Goal: Task Accomplishment & Management: Use online tool/utility

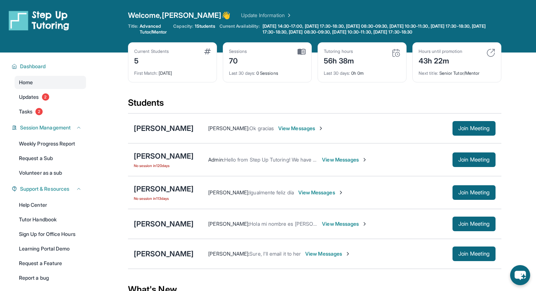
click at [388, 105] on div "Students" at bounding box center [314, 105] width 373 height 16
click at [188, 128] on div "[PERSON_NAME]" at bounding box center [164, 128] width 60 height 10
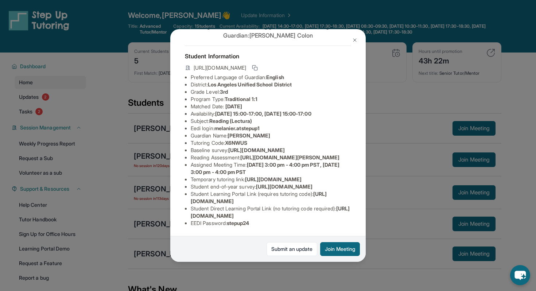
scroll to position [92, 0]
drag, startPoint x: 244, startPoint y: 109, endPoint x: 246, endPoint y: 115, distance: 6.6
click at [246, 154] on li "Reading Assessment : [URL][DOMAIN_NAME][PERSON_NAME]" at bounding box center [271, 157] width 160 height 7
copy span "[URL][DOMAIN_NAME]"
click at [295, 176] on li "Temporary tutoring link : [URL][DOMAIN_NAME]" at bounding box center [271, 179] width 160 height 7
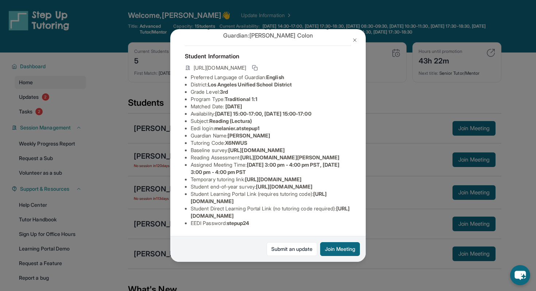
scroll to position [28, 259]
drag, startPoint x: 192, startPoint y: 152, endPoint x: 372, endPoint y: 165, distance: 181.3
click at [372, 165] on div "[PERSON_NAME] Guardian: [PERSON_NAME] Student Information [URL][DOMAIN_NAME] Pr…" at bounding box center [268, 145] width 536 height 291
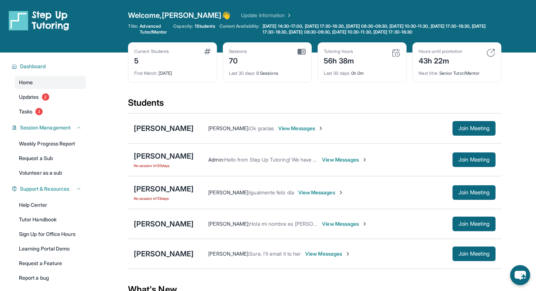
copy span "[URL][DOMAIN_NAME]"
click at [175, 125] on div "[PERSON_NAME]" at bounding box center [164, 128] width 60 height 10
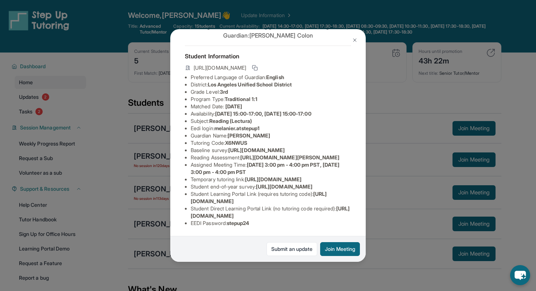
scroll to position [65, 0]
drag, startPoint x: 354, startPoint y: 151, endPoint x: 192, endPoint y: 154, distance: 161.5
click at [240, 154] on span "[URL][DOMAIN_NAME][PERSON_NAME]" at bounding box center [289, 157] width 99 height 6
click at [300, 154] on li "Reading Assessment : [URL][DOMAIN_NAME][PERSON_NAME]" at bounding box center [271, 157] width 160 height 7
drag, startPoint x: 245, startPoint y: 139, endPoint x: 355, endPoint y: 152, distance: 110.2
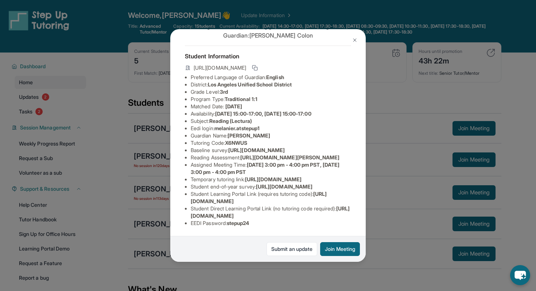
click at [355, 152] on div "[PERSON_NAME] Guardian: [PERSON_NAME] Student Information [URL][DOMAIN_NAME] Pr…" at bounding box center [267, 145] width 195 height 233
copy span "[URL][DOMAIN_NAME][PERSON_NAME]"
click at [279, 182] on span "[URL][DOMAIN_NAME]" at bounding box center [273, 179] width 56 height 6
click at [352, 36] on button at bounding box center [354, 40] width 15 height 15
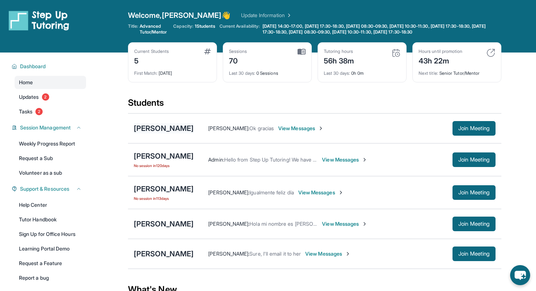
click at [174, 128] on div "[PERSON_NAME]" at bounding box center [164, 128] width 60 height 10
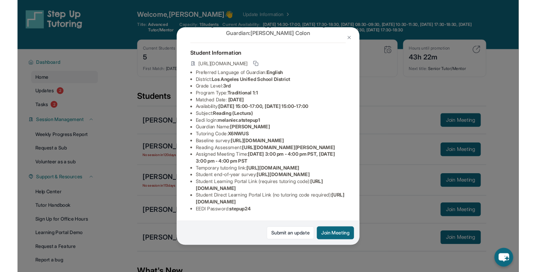
scroll to position [103, 0]
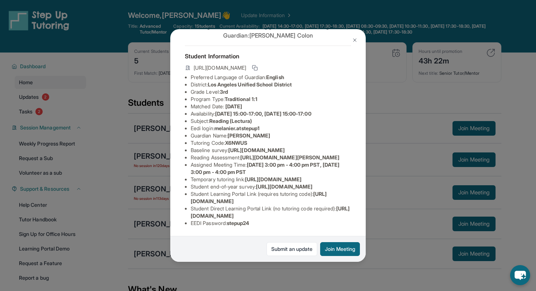
click at [425, 110] on div "[PERSON_NAME] Guardian: [PERSON_NAME] Student Information [URL][DOMAIN_NAME] Pr…" at bounding box center [268, 145] width 536 height 291
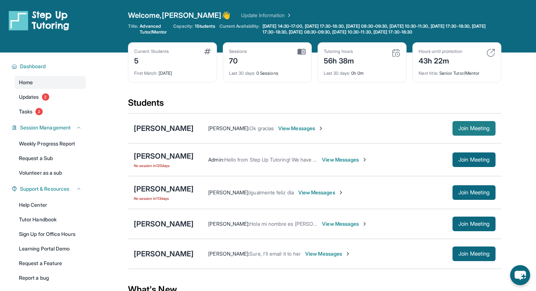
click at [476, 130] on span "Join Meeting" at bounding box center [473, 128] width 31 height 4
click at [172, 130] on div "[PERSON_NAME]" at bounding box center [164, 128] width 60 height 10
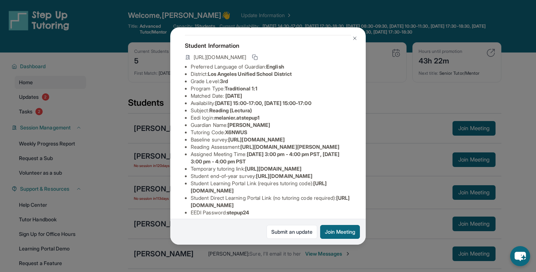
scroll to position [29, 0]
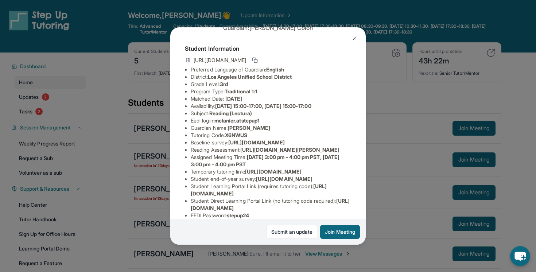
click at [352, 38] on img at bounding box center [355, 38] width 6 height 6
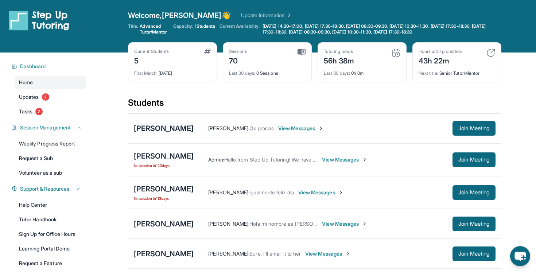
click at [167, 126] on div "[PERSON_NAME]" at bounding box center [164, 128] width 60 height 10
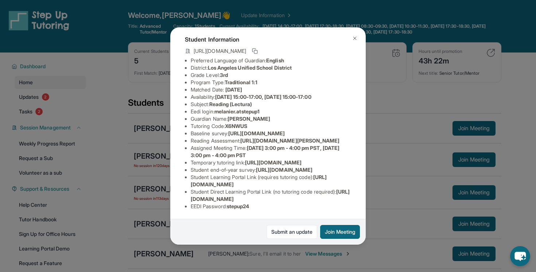
scroll to position [88, 0]
drag, startPoint x: 216, startPoint y: 61, endPoint x: 269, endPoint y: 61, distance: 52.5
click at [269, 108] on li "Eedi login : [PERSON_NAME].atstepup1" at bounding box center [271, 111] width 160 height 7
copy li "melanier.atstepup1"
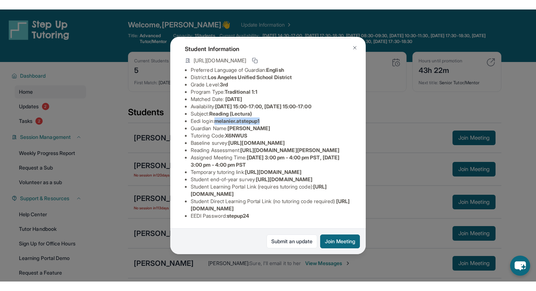
scroll to position [94, 0]
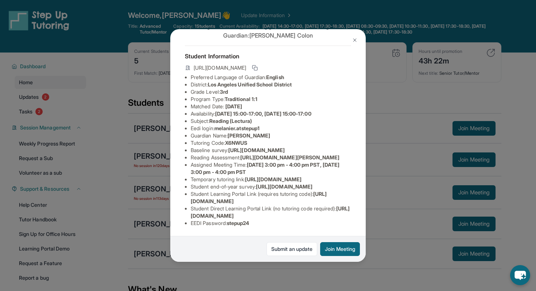
click at [334, 139] on li "Tutoring Code : X6NWUS" at bounding box center [271, 142] width 160 height 7
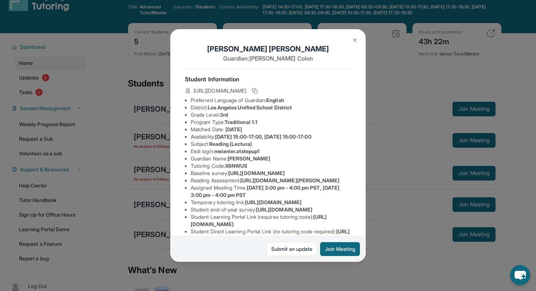
scroll to position [0, 0]
click at [356, 41] on img at bounding box center [355, 40] width 6 height 6
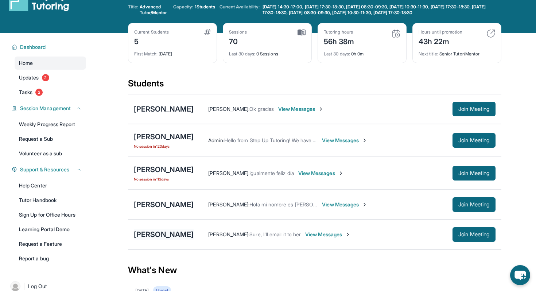
click at [176, 230] on div "[PERSON_NAME]" at bounding box center [164, 234] width 60 height 10
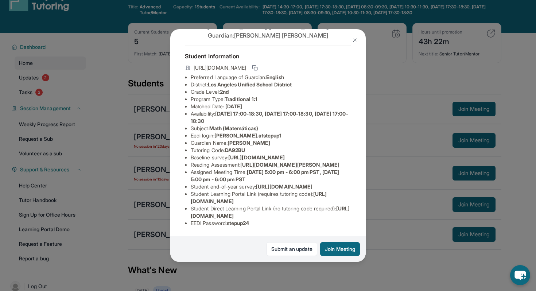
scroll to position [81, 0]
click at [352, 42] on img at bounding box center [355, 40] width 6 height 6
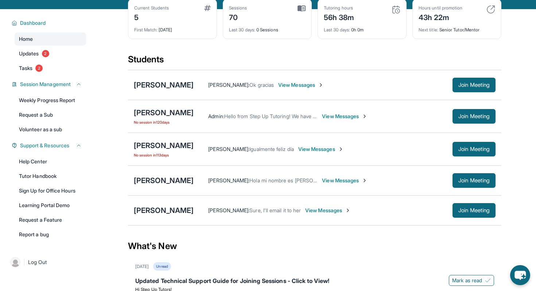
scroll to position [46, 0]
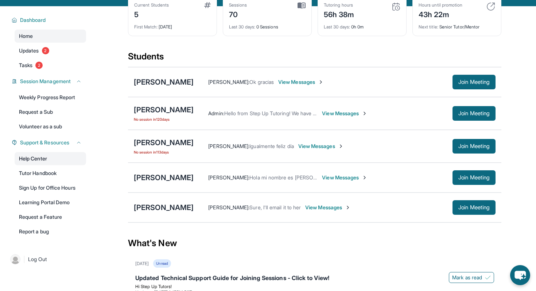
click at [45, 160] on link "Help Center" at bounding box center [50, 158] width 71 height 13
click at [177, 84] on div "[PERSON_NAME]" at bounding box center [164, 82] width 60 height 10
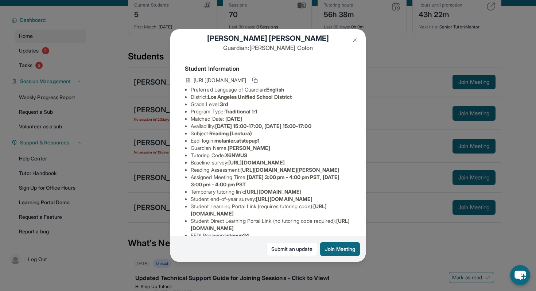
scroll to position [11, 0]
click at [354, 41] on img at bounding box center [355, 40] width 6 height 6
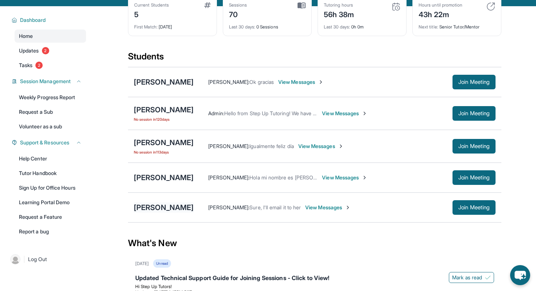
click at [166, 209] on div "[PERSON_NAME]" at bounding box center [164, 207] width 60 height 10
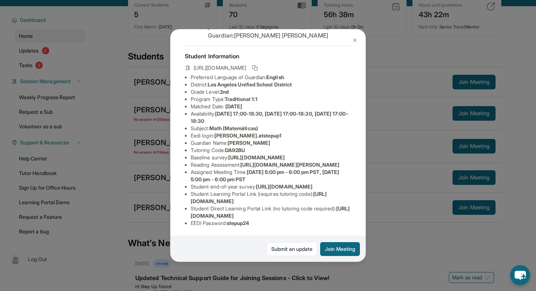
scroll to position [25, 0]
drag, startPoint x: 266, startPoint y: 134, endPoint x: 215, endPoint y: 133, distance: 51.0
click at [215, 133] on li "Eedi login : [PERSON_NAME].atstepup1" at bounding box center [271, 135] width 160 height 7
copy li "[PERSON_NAME].atstepup1"
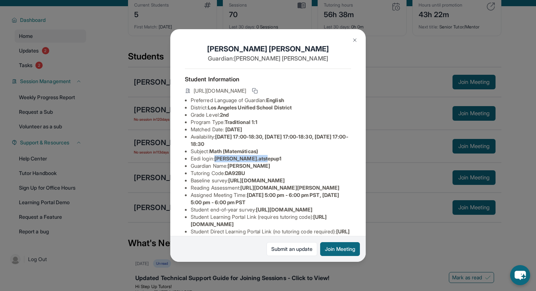
click at [354, 42] on img at bounding box center [355, 40] width 6 height 6
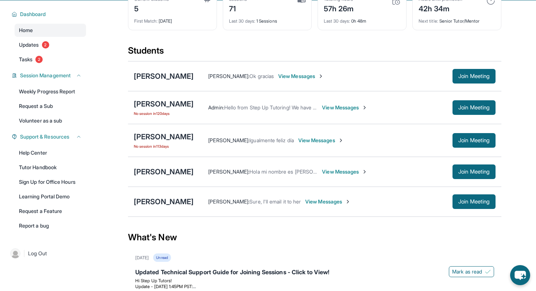
scroll to position [58, 0]
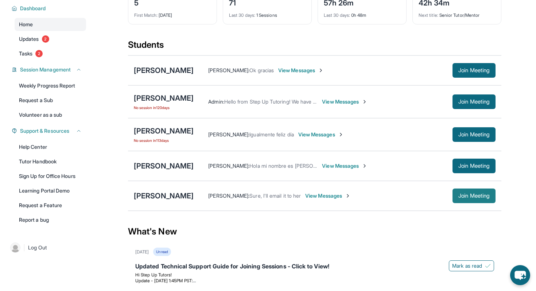
click at [477, 196] on span "Join Meeting" at bounding box center [473, 196] width 31 height 4
